Goal: Information Seeking & Learning: Learn about a topic

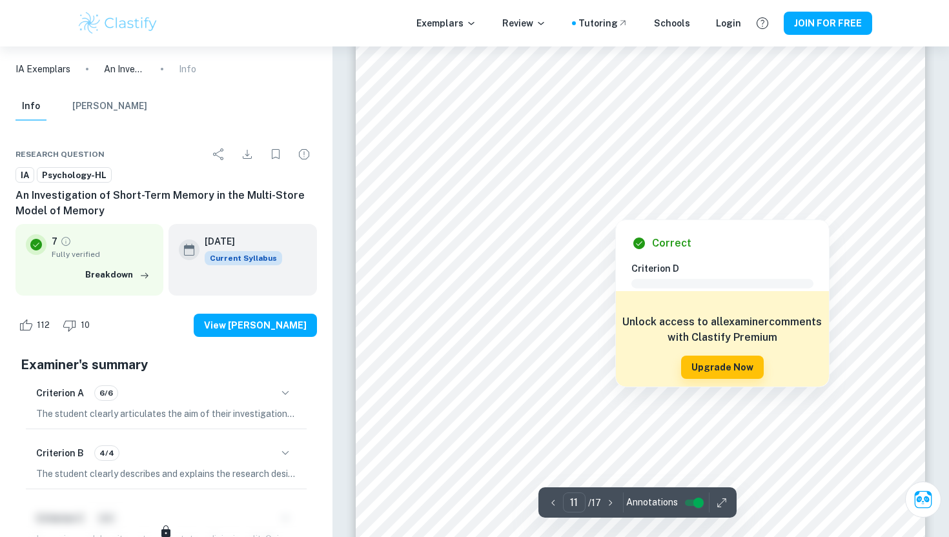
scroll to position [7862, 0]
